Goal: Navigation & Orientation: Find specific page/section

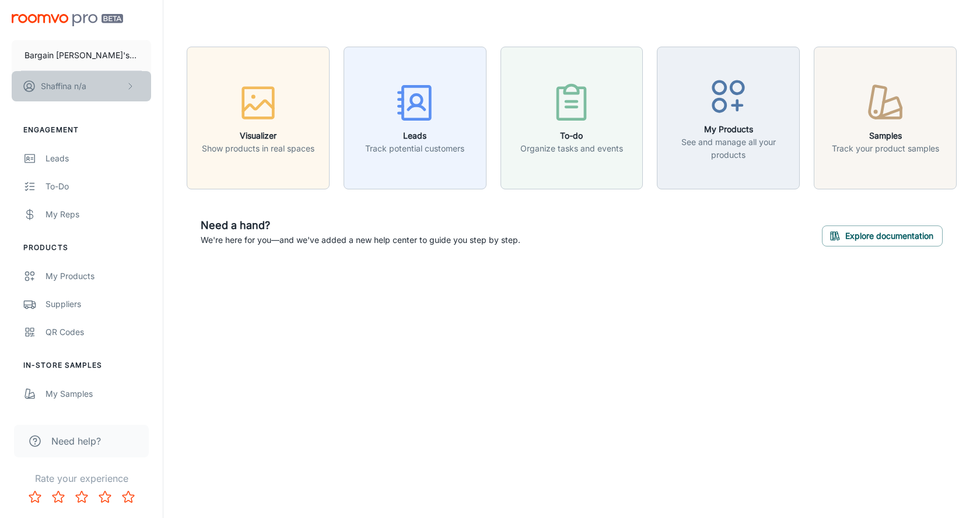
click at [89, 87] on button "Shaffina n/a" at bounding box center [81, 86] width 139 height 30
click at [69, 160] on div at bounding box center [490, 259] width 980 height 518
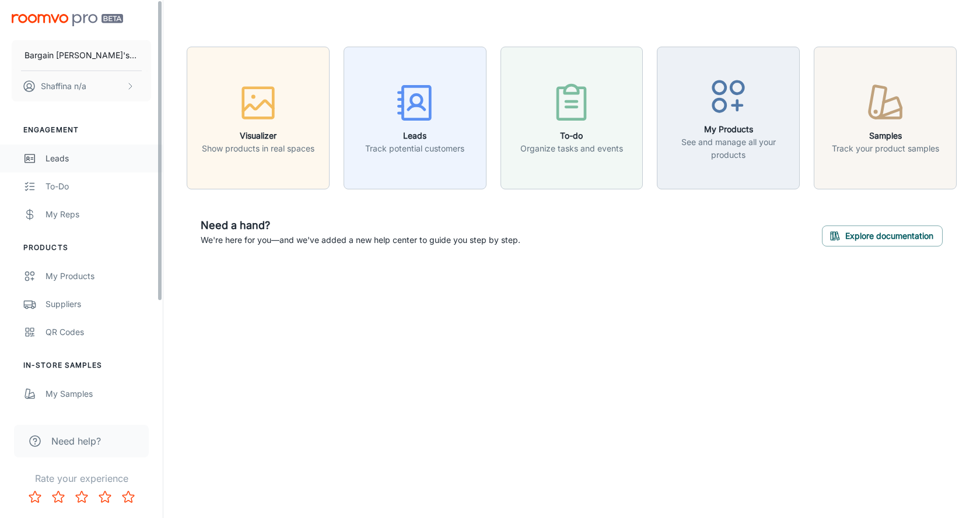
click at [64, 160] on div "Leads" at bounding box center [98, 158] width 106 height 13
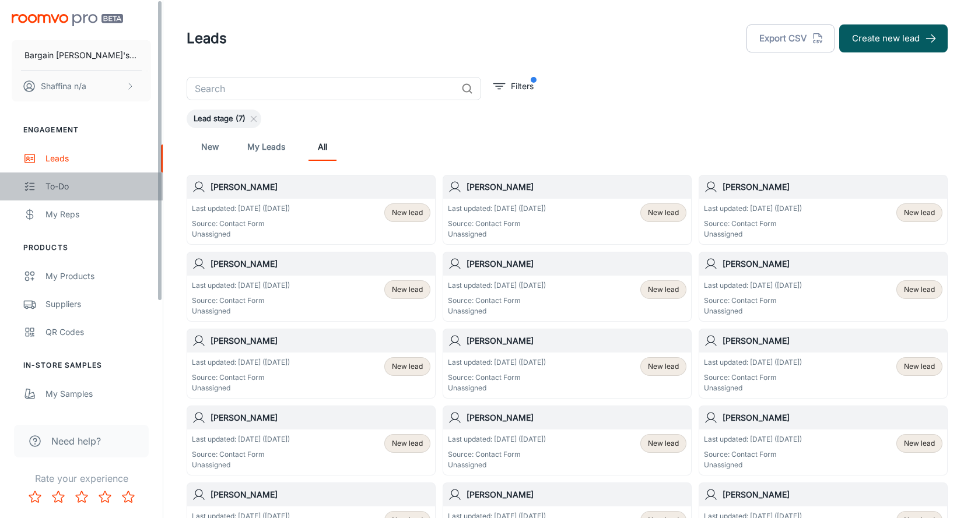
click at [92, 177] on link "To-do" at bounding box center [81, 187] width 163 height 28
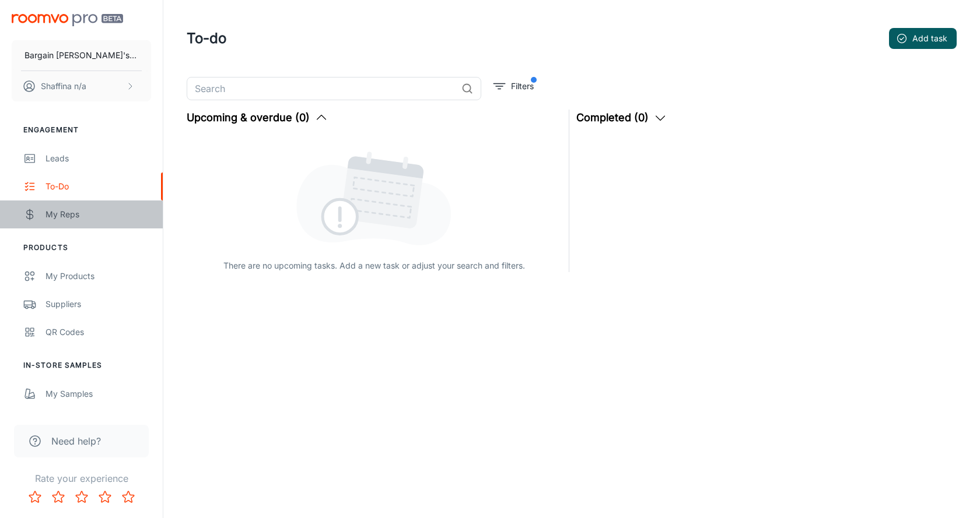
click at [61, 220] on div "My Reps" at bounding box center [98, 214] width 106 height 13
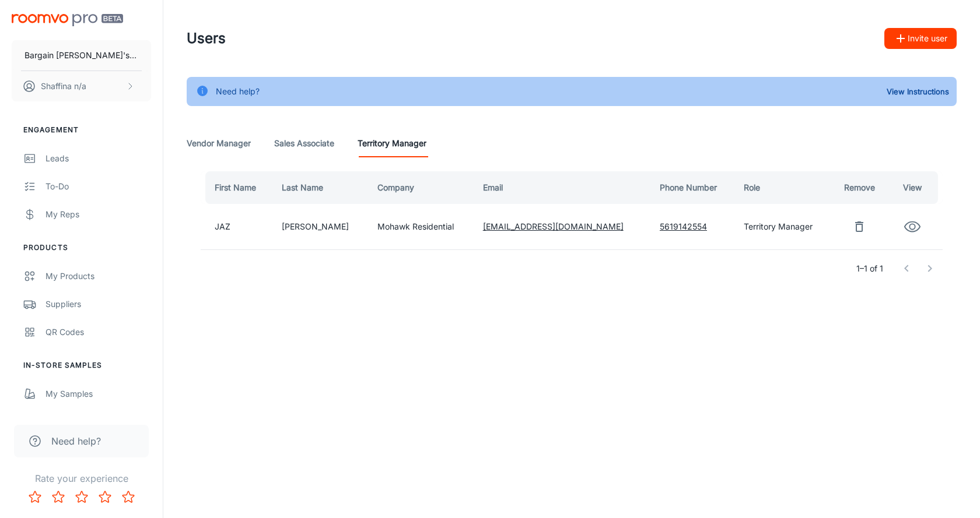
click at [304, 147] on Associate "Sales Associate" at bounding box center [304, 143] width 60 height 28
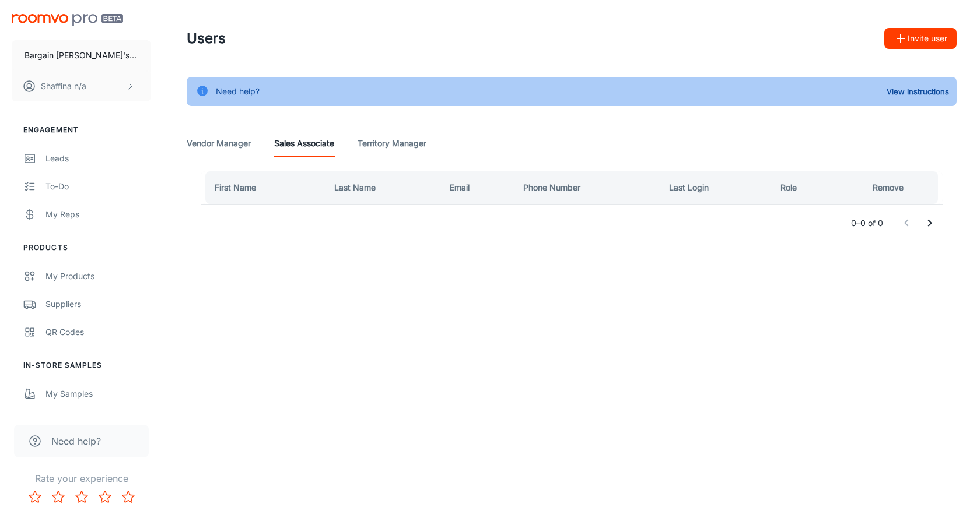
click at [222, 145] on Manager "Vendor Manager" at bounding box center [219, 143] width 64 height 28
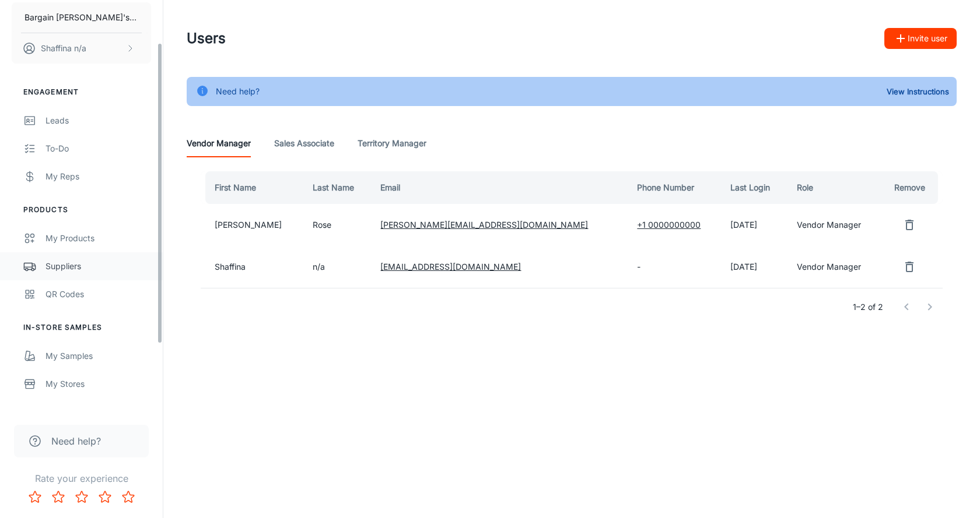
scroll to position [58, 0]
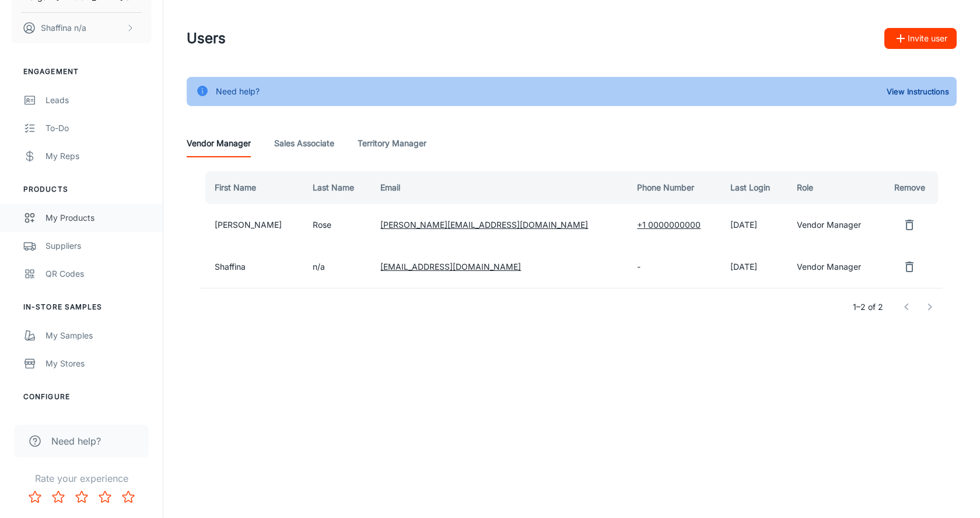
click at [79, 219] on div "My Products" at bounding box center [98, 218] width 106 height 13
